Goal: Complete application form: Complete application form

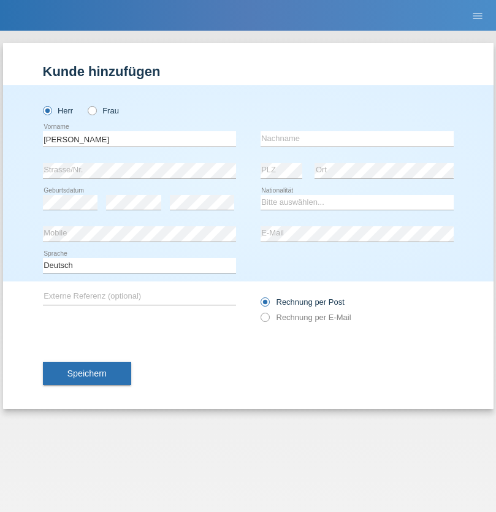
type input "[PERSON_NAME]"
click at [357, 139] on input "text" at bounding box center [357, 138] width 193 height 15
type input "Liebsch"
select select "DE"
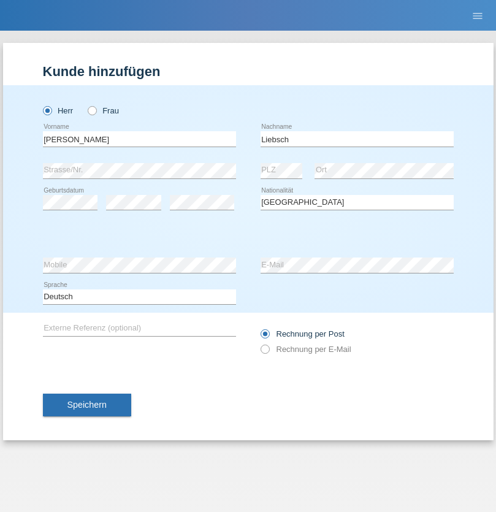
select select "C"
select select "05"
select select "06"
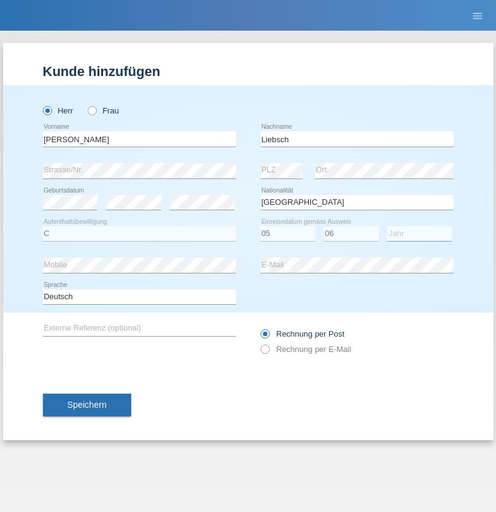
select select "2006"
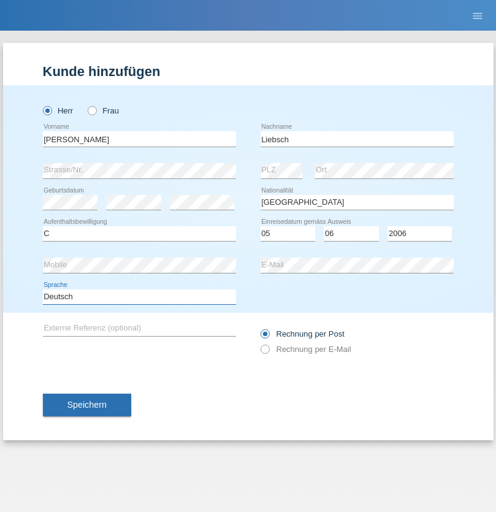
select select "en"
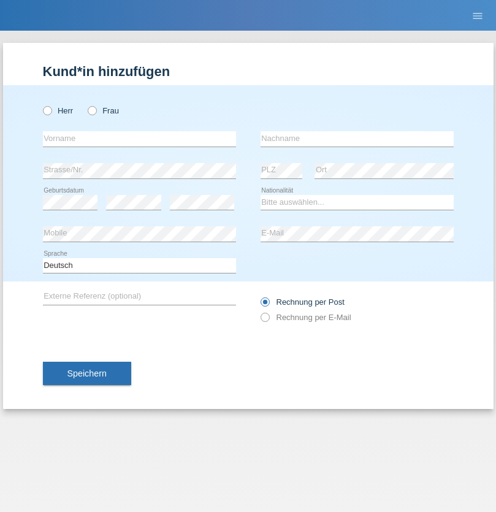
radio input "true"
click at [139, 139] on input "text" at bounding box center [139, 138] width 193 height 15
type input "Kocis"
click at [357, 139] on input "text" at bounding box center [357, 138] width 193 height 15
type input "Daniel"
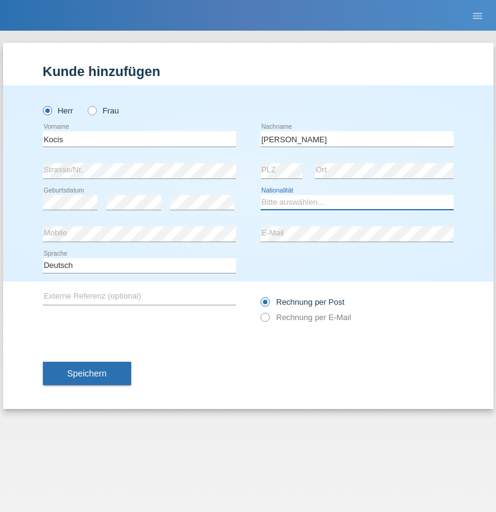
select select "CH"
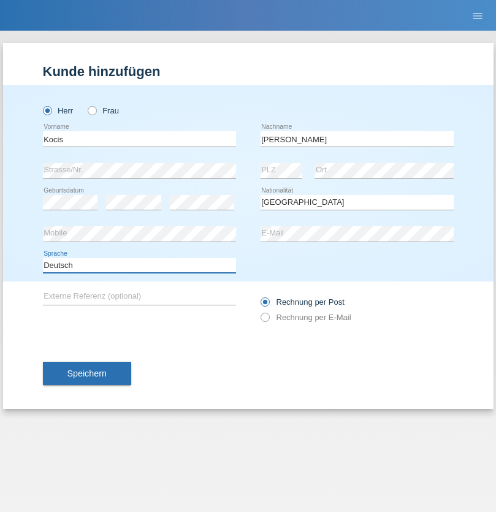
select select "en"
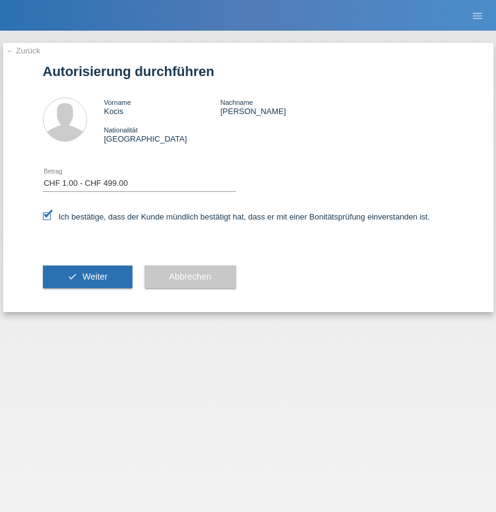
select select "1"
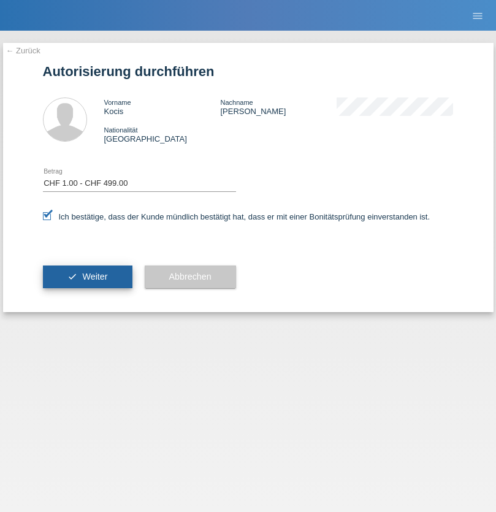
click at [87, 277] on span "Weiter" at bounding box center [94, 277] width 25 height 10
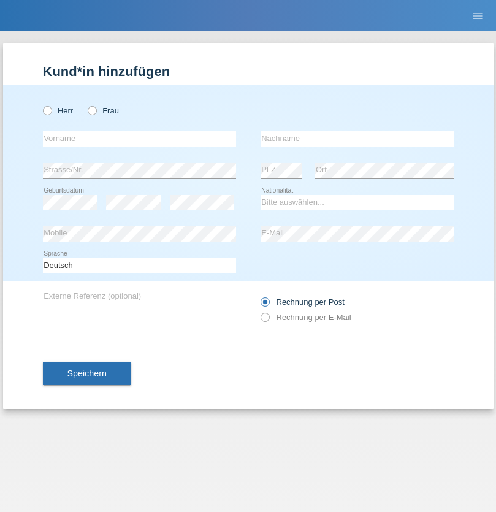
radio input "true"
click at [139, 139] on input "text" at bounding box center [139, 138] width 193 height 15
type input "Preda"
click at [357, 139] on input "text" at bounding box center [357, 138] width 193 height 15
type input "[PERSON_NAME]"
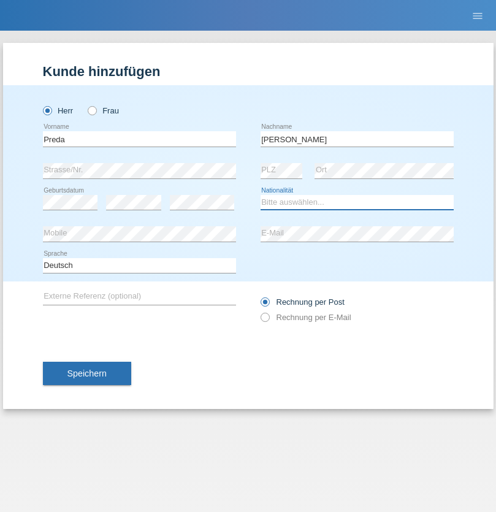
select select "CH"
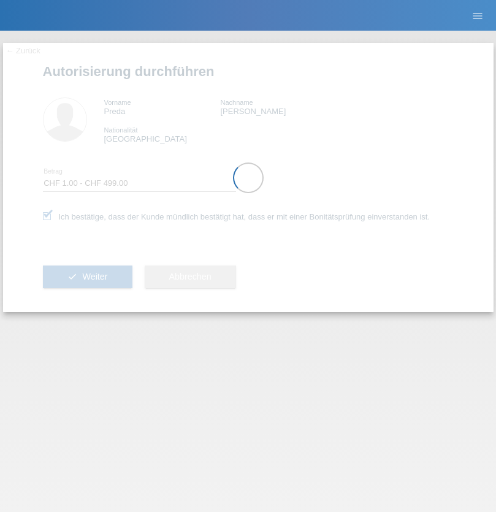
select select "1"
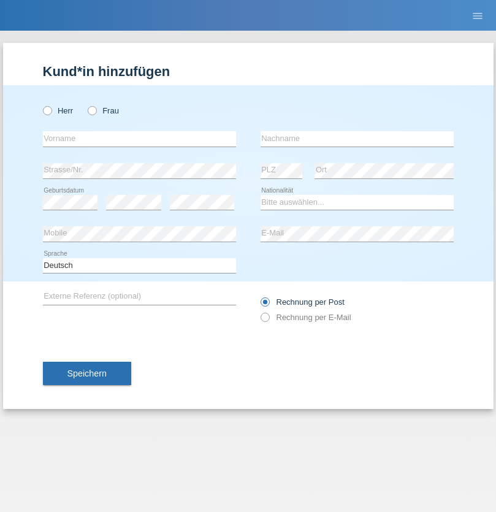
radio input "true"
click at [139, 139] on input "text" at bounding box center [139, 138] width 193 height 15
type input "David"
click at [357, 139] on input "text" at bounding box center [357, 138] width 193 height 15
type input "Senn"
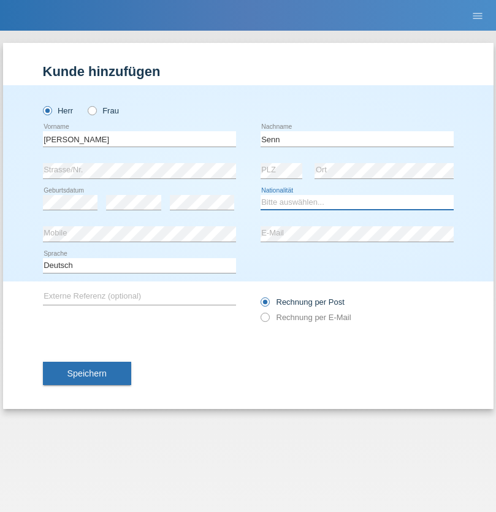
select select "CH"
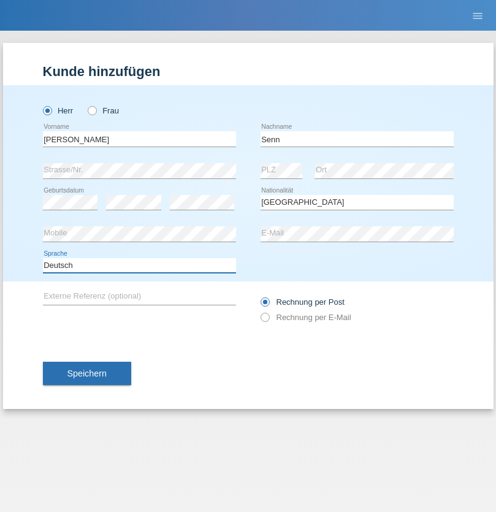
select select "en"
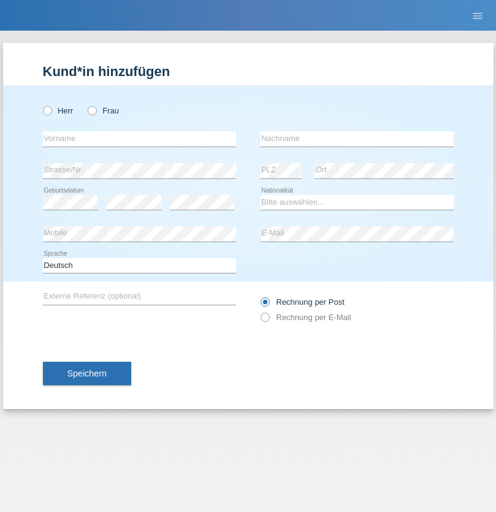
radio input "true"
click at [139, 139] on input "text" at bounding box center [139, 138] width 193 height 15
type input "Siyabend"
click at [357, 139] on input "text" at bounding box center [357, 138] width 193 height 15
type input "Ekinci"
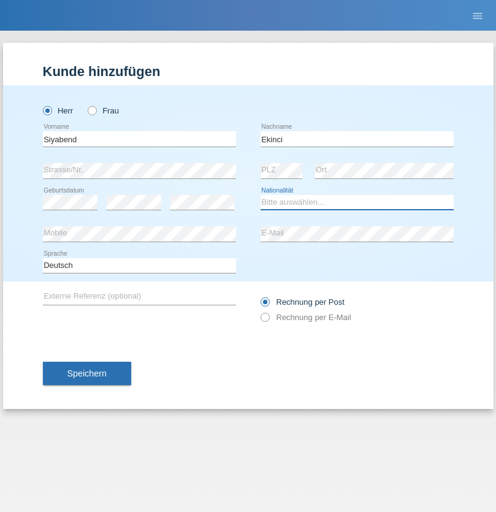
select select "CH"
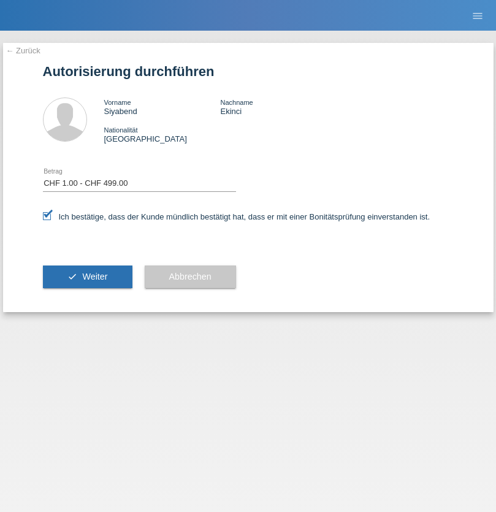
select select "1"
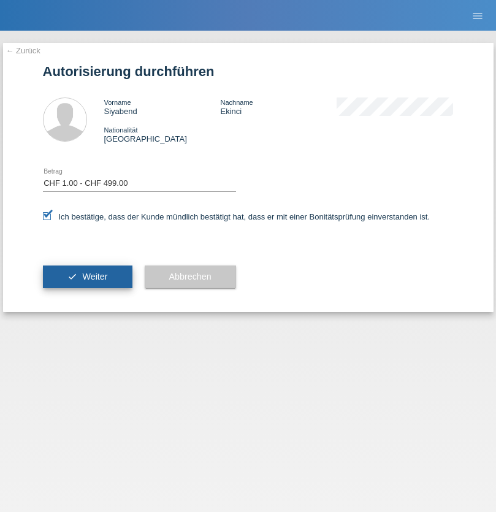
click at [87, 277] on span "Weiter" at bounding box center [94, 277] width 25 height 10
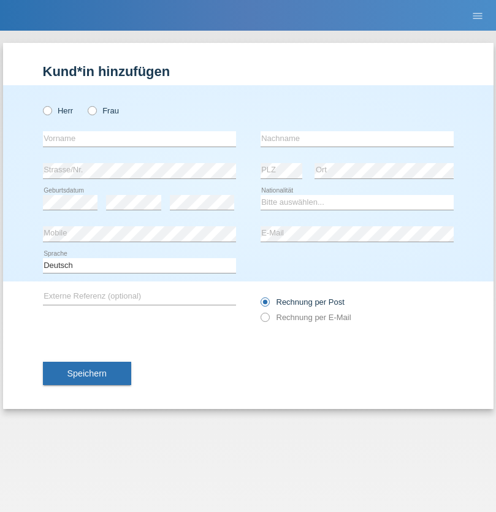
radio input "true"
click at [139, 139] on input "text" at bounding box center [139, 138] width 193 height 15
type input "Parand"
click at [357, 139] on input "text" at bounding box center [357, 138] width 193 height 15
type input "Mansouri"
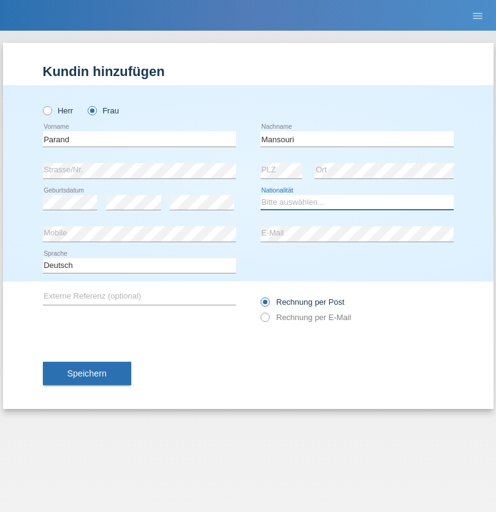
select select "IR"
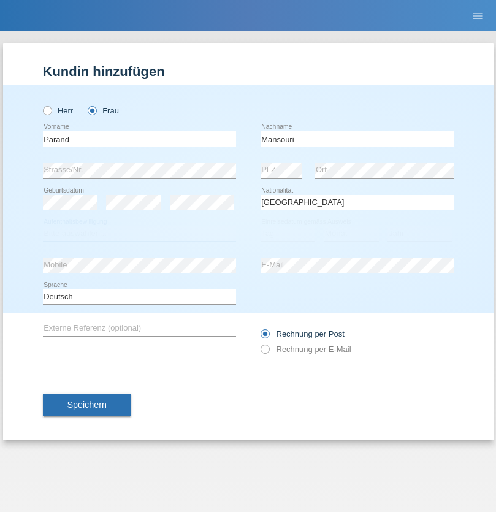
select select "C"
select select "16"
select select "06"
select select "2021"
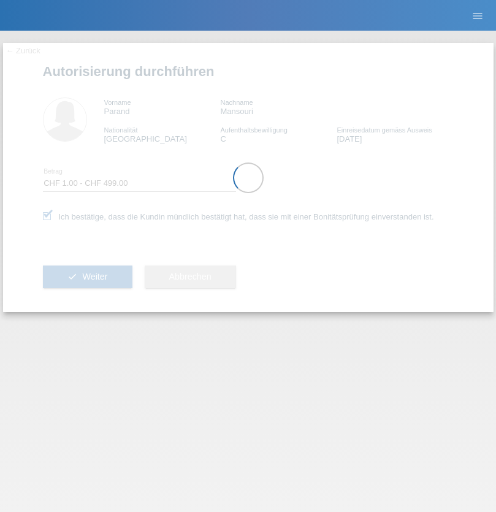
select select "1"
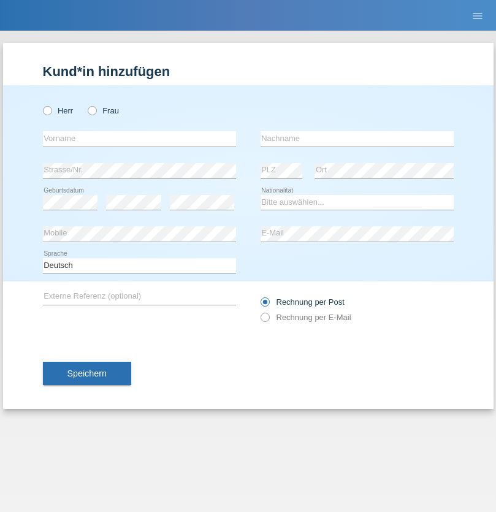
radio input "true"
click at [139, 139] on input "text" at bounding box center [139, 138] width 193 height 15
type input "Melina"
click at [357, 139] on input "text" at bounding box center [357, 138] width 193 height 15
type input "Noemi"
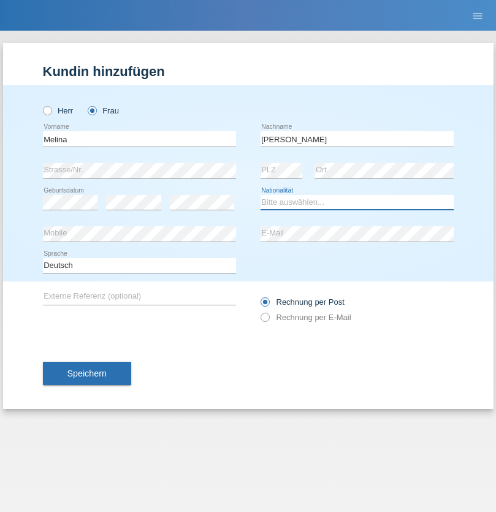
select select "CH"
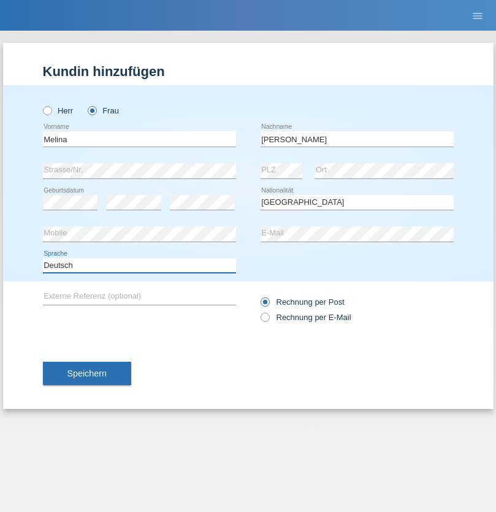
select select "en"
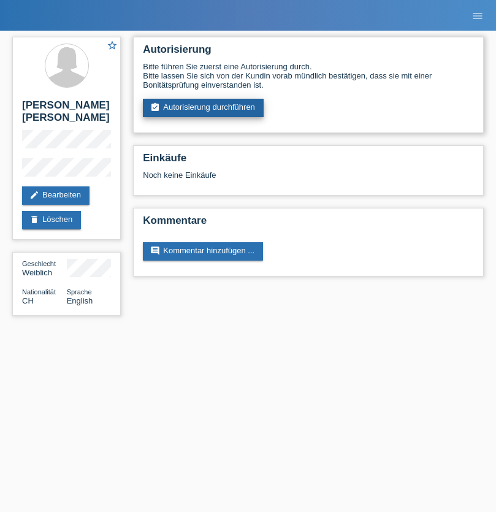
click at [204, 108] on link "assignment_turned_in Autorisierung durchführen" at bounding box center [203, 108] width 121 height 18
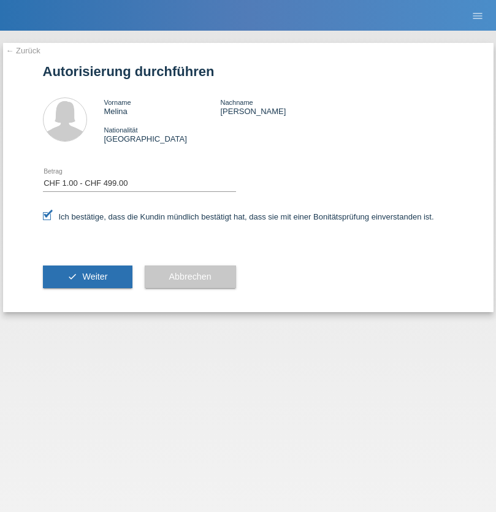
select select "1"
click at [87, 277] on span "Weiter" at bounding box center [94, 277] width 25 height 10
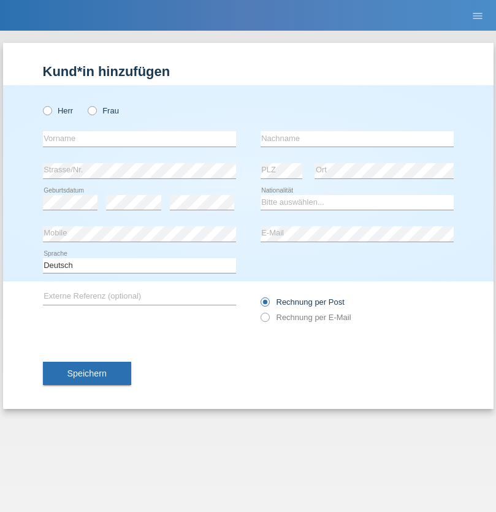
radio input "true"
click at [139, 139] on input "text" at bounding box center [139, 138] width 193 height 15
type input "Jessica"
click at [357, 139] on input "text" at bounding box center [357, 138] width 193 height 15
type input "Pakasa"
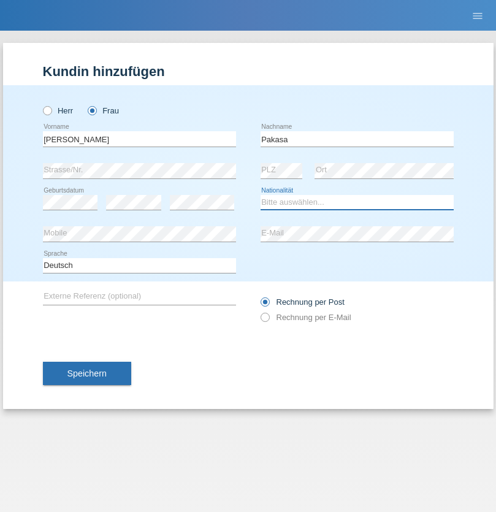
select select "CH"
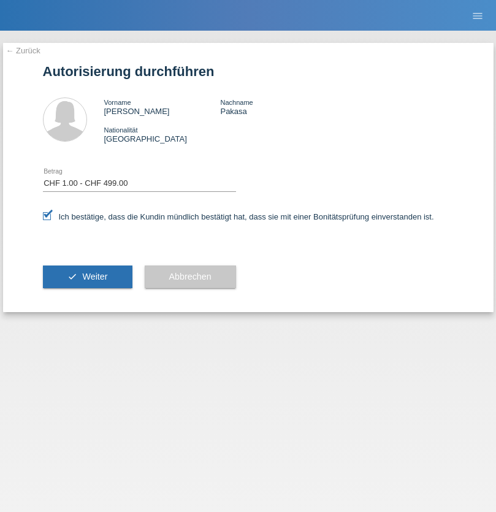
select select "1"
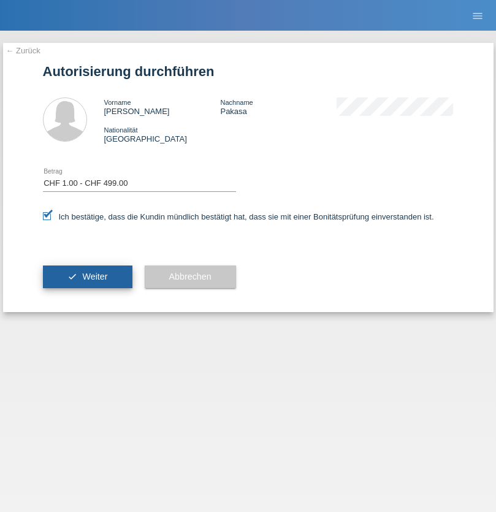
click at [87, 277] on span "Weiter" at bounding box center [94, 277] width 25 height 10
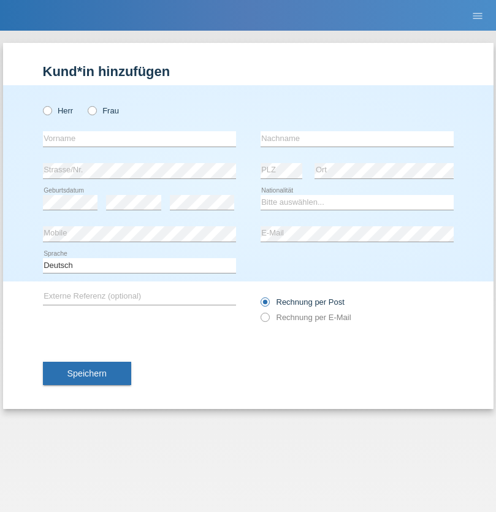
radio input "true"
select select "DE"
select select "C"
select select "07"
select select "11"
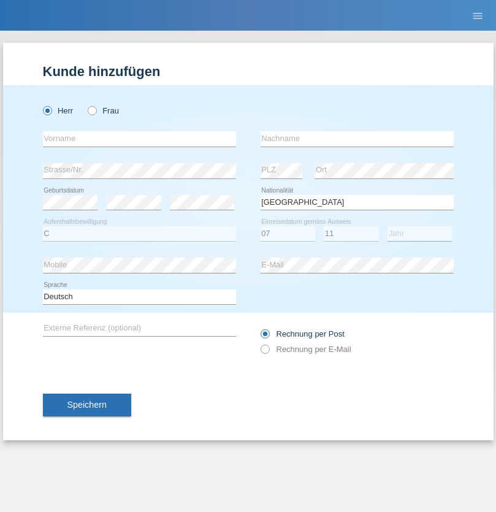
select select "1972"
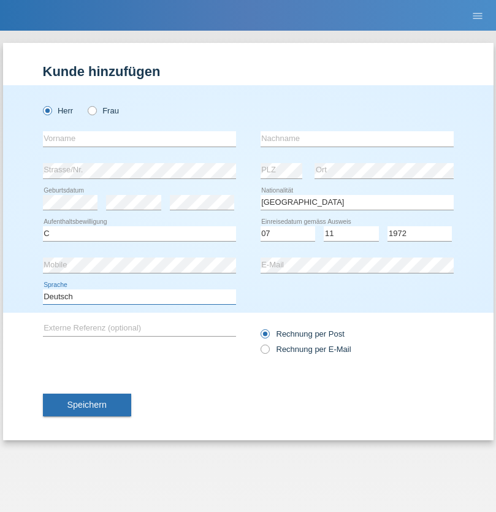
select select "en"
